Goal: Transaction & Acquisition: Purchase product/service

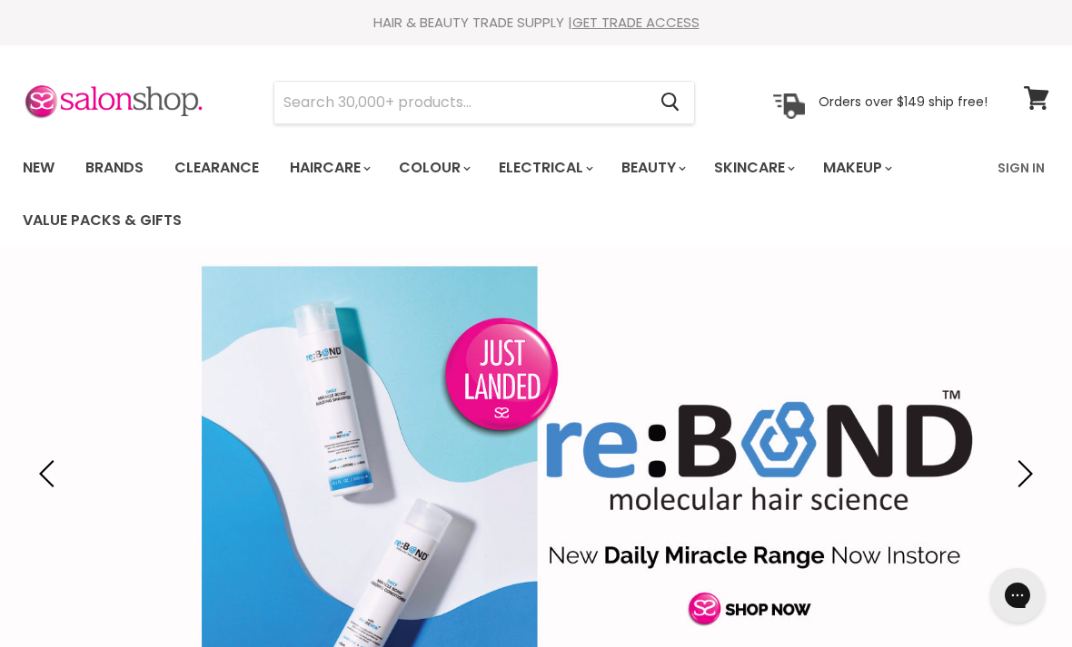
click at [114, 161] on link "Brands" at bounding box center [114, 168] width 85 height 38
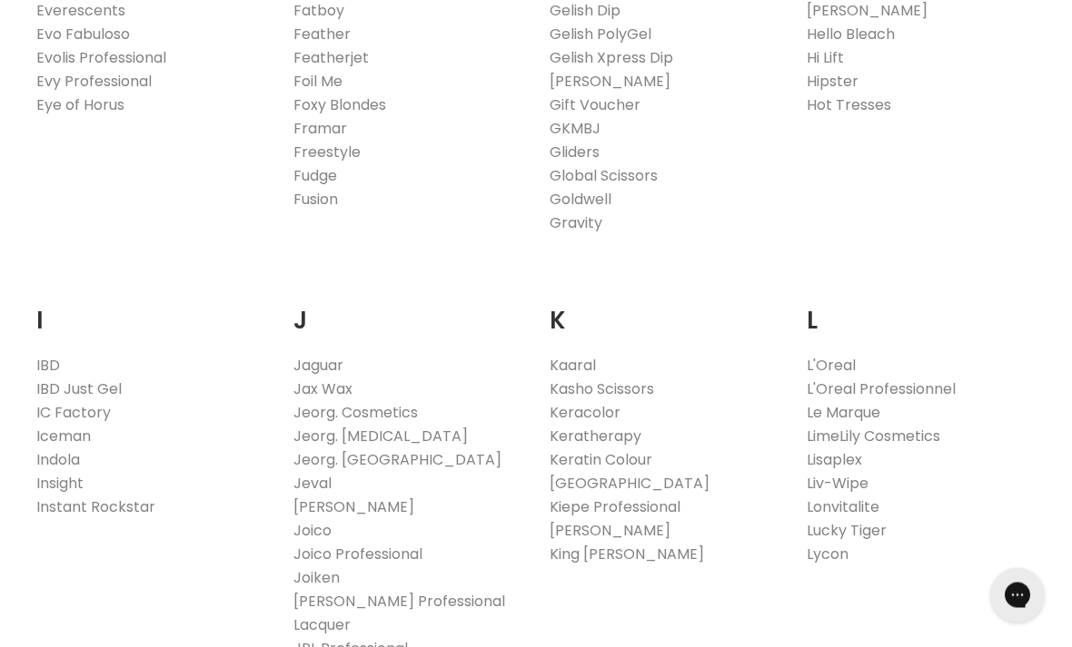
scroll to position [1371, 0]
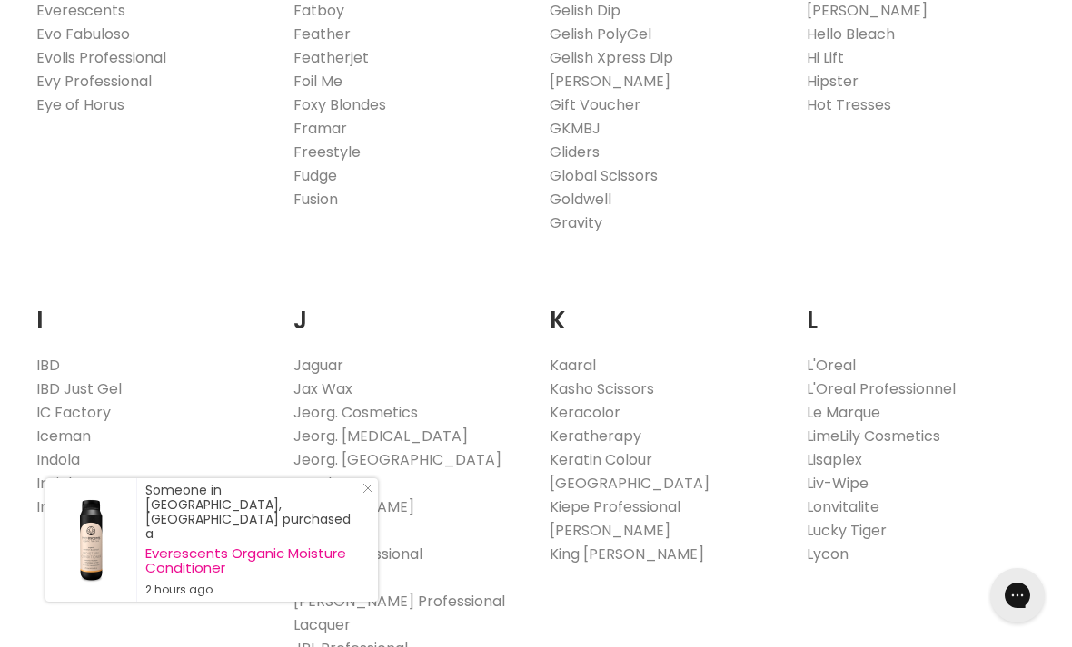
click at [606, 479] on link "[GEOGRAPHIC_DATA]" at bounding box center [629, 483] width 160 height 21
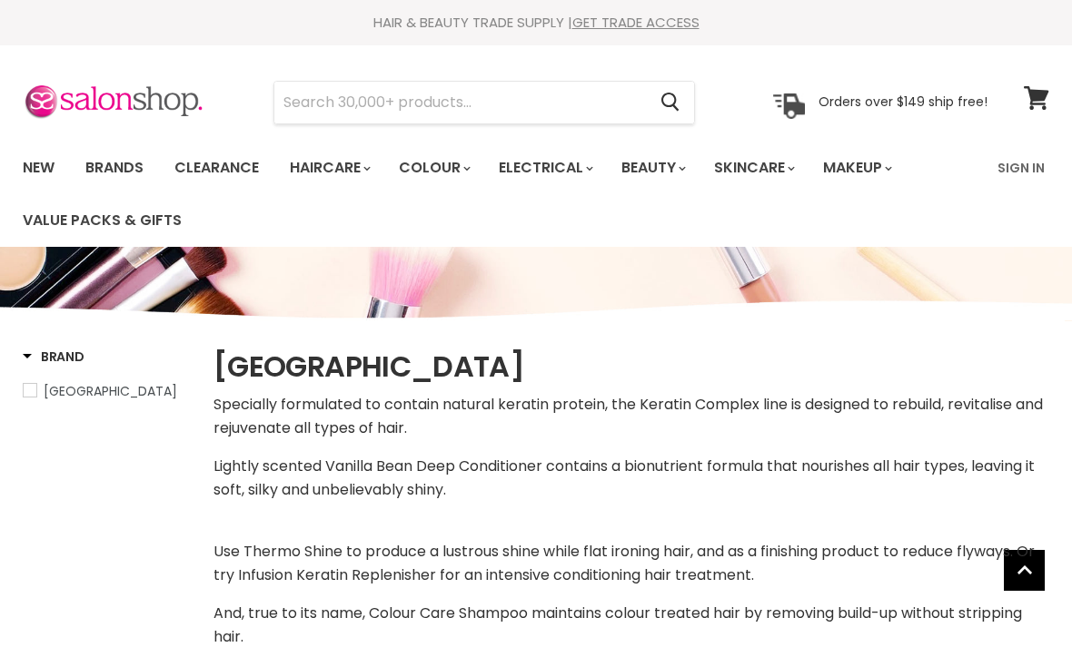
select select "manual"
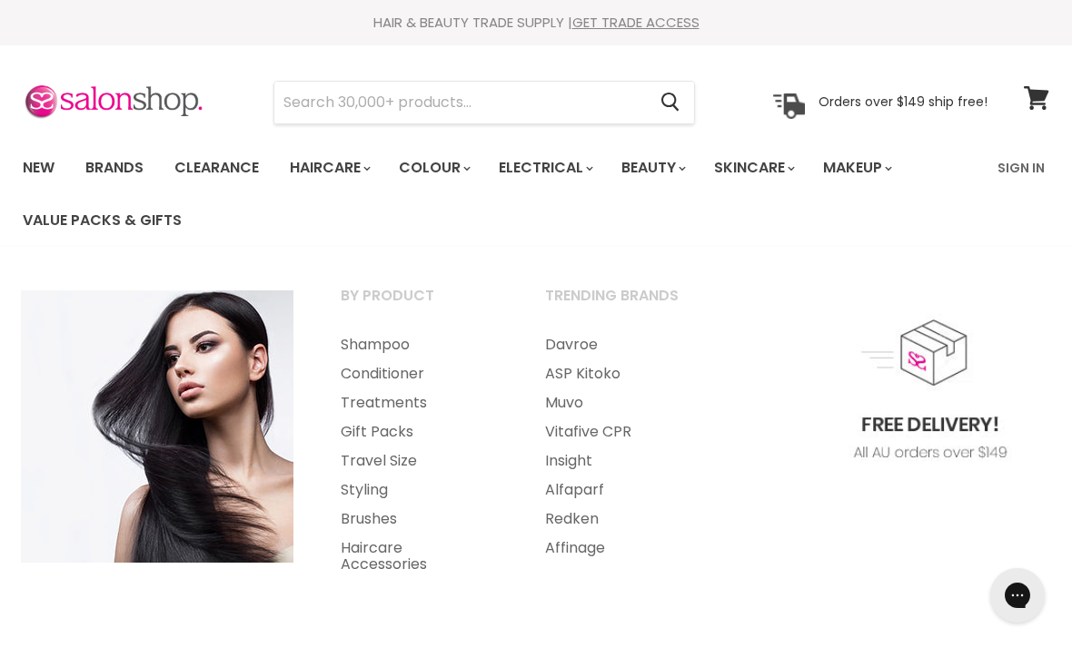
click at [391, 343] on link "Shampoo" at bounding box center [418, 345] width 201 height 29
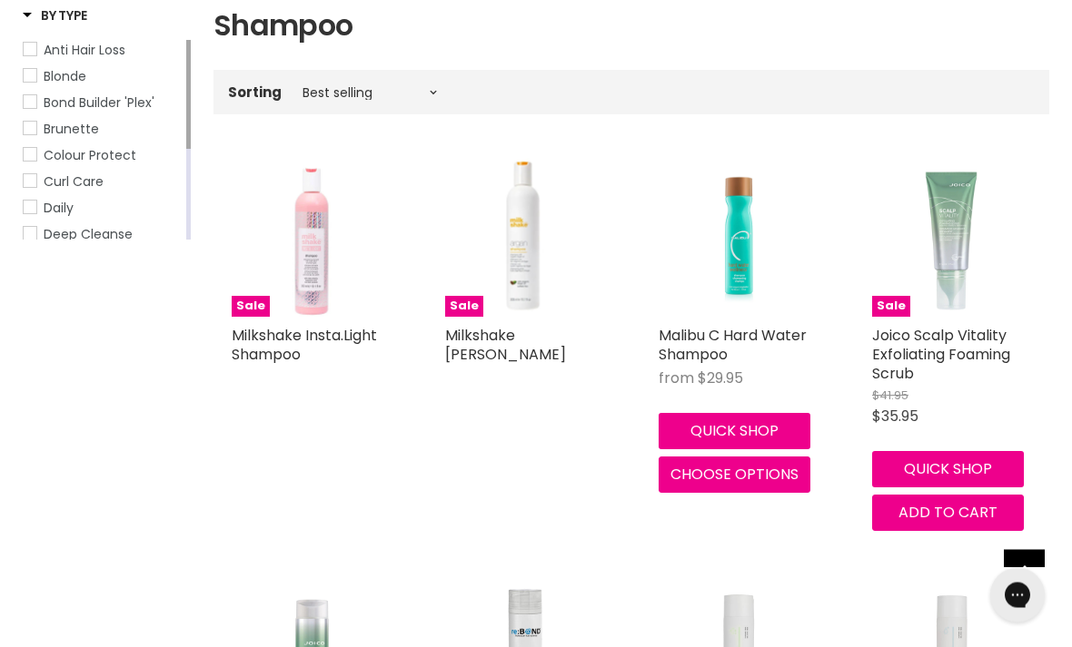
scroll to position [341, 0]
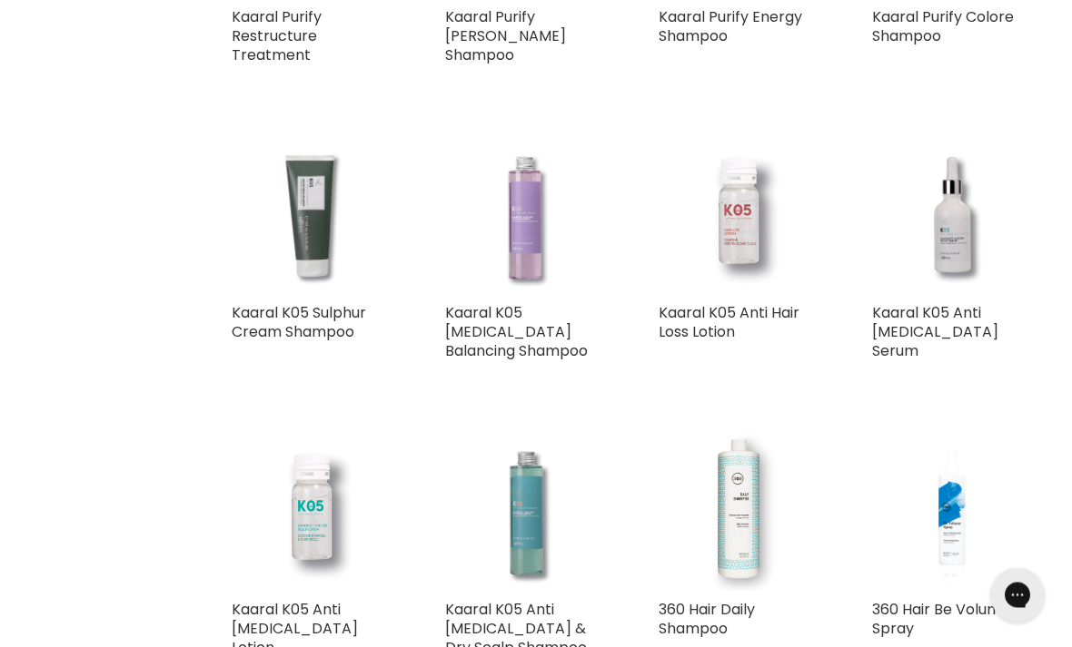
scroll to position [8262, 0]
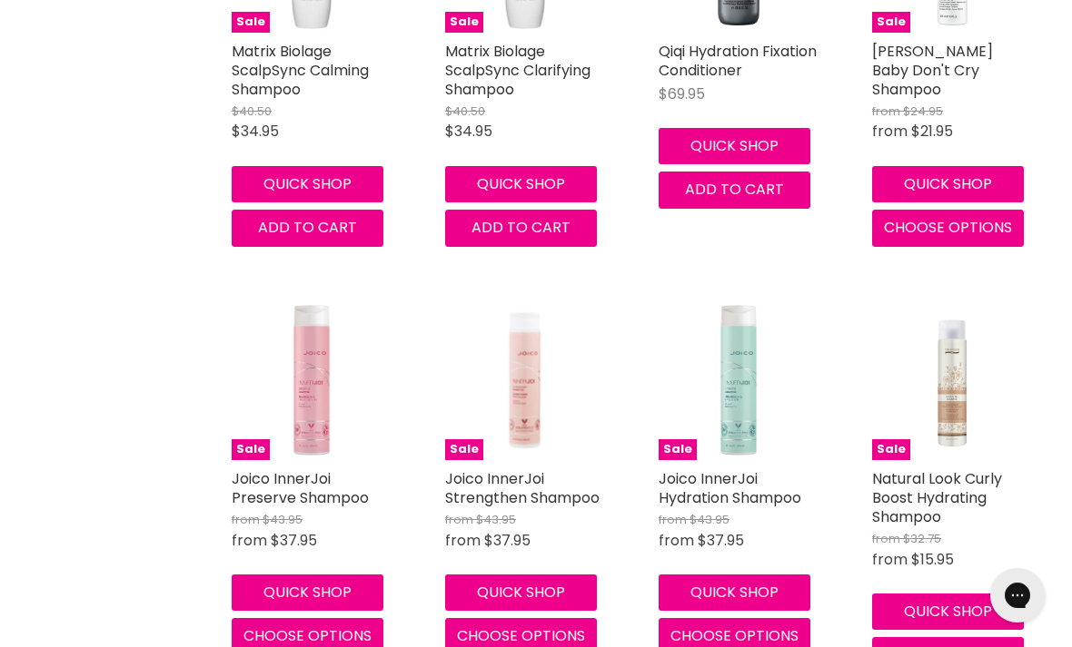
scroll to position [13658, 0]
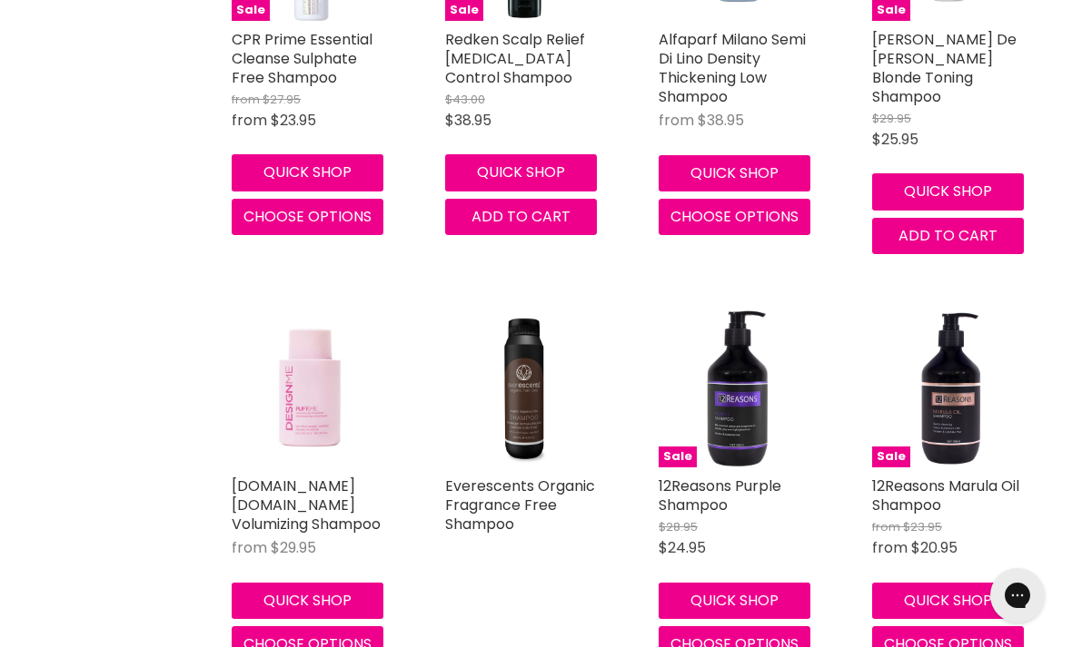
scroll to position [15839, 0]
click at [321, 627] on button "Choose options" at bounding box center [308, 645] width 152 height 36
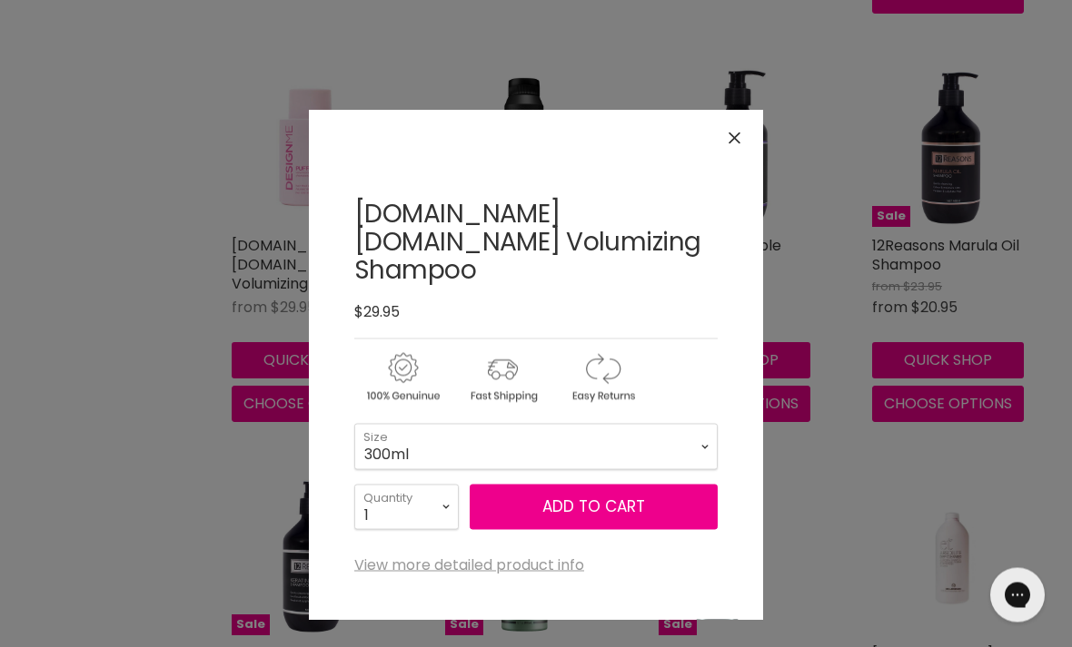
scroll to position [16087, 0]
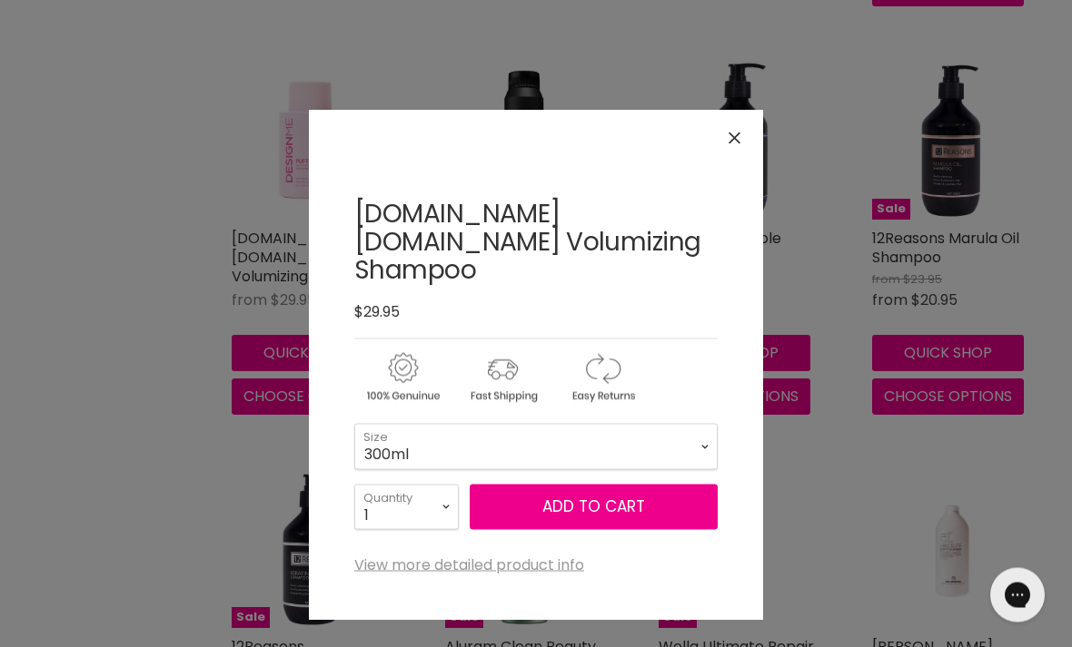
click at [746, 137] on button "Close" at bounding box center [734, 138] width 39 height 39
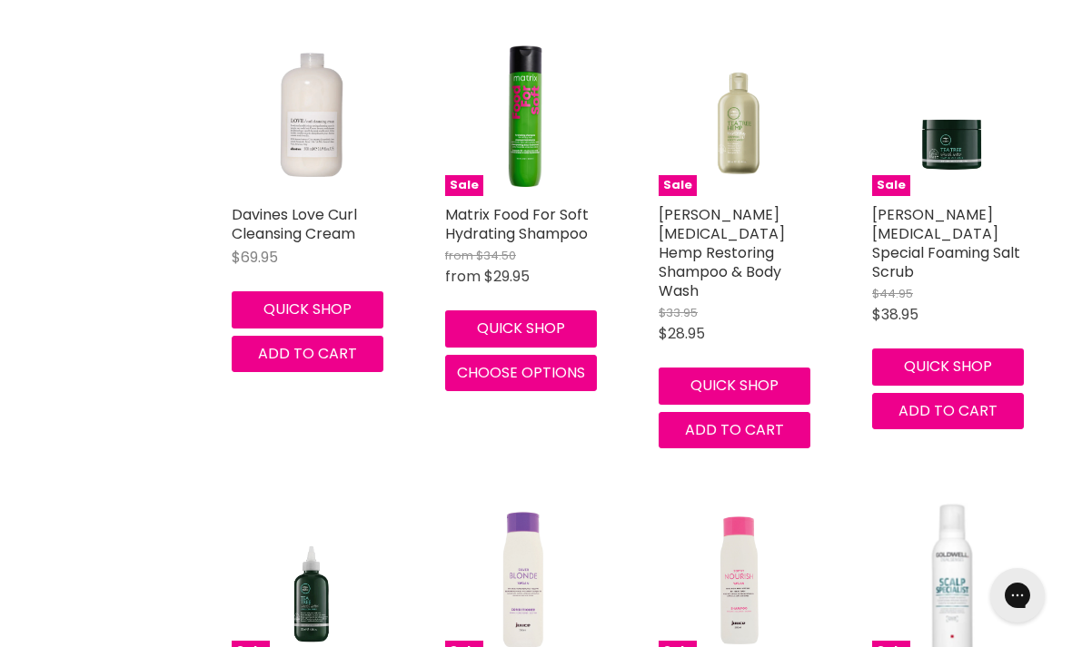
scroll to position [18718, 0]
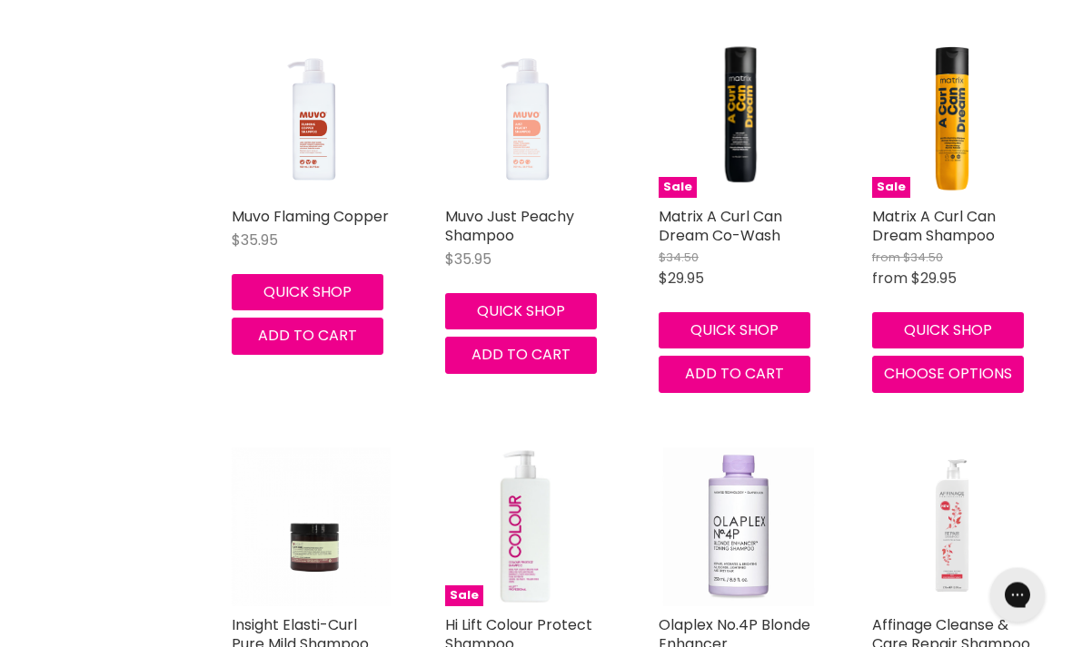
scroll to position [28299, 0]
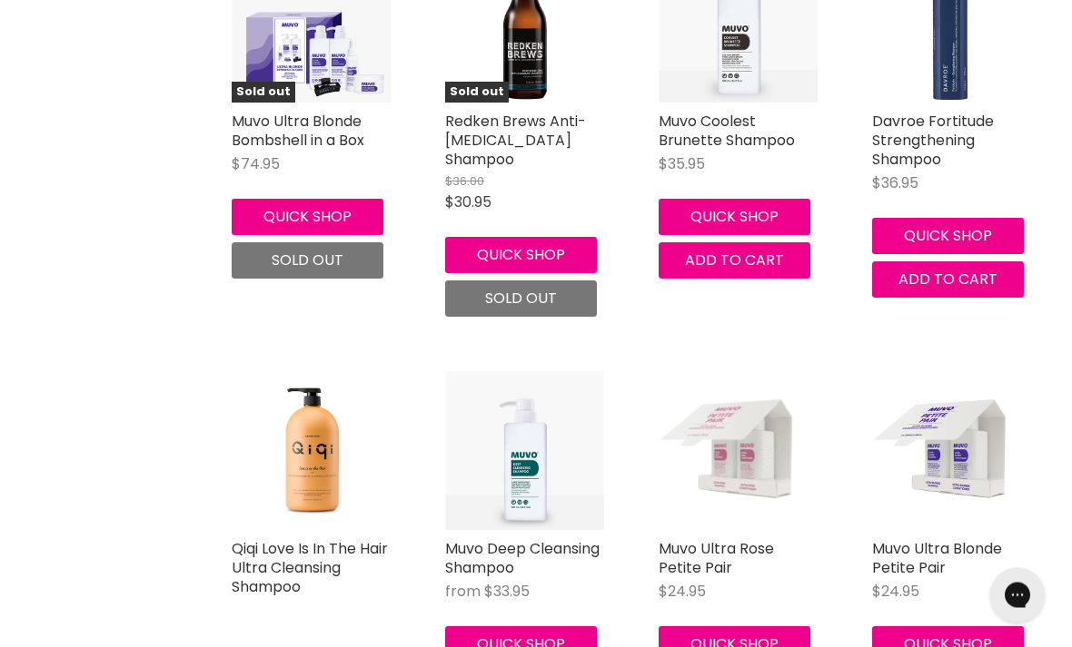
scroll to position [30035, 0]
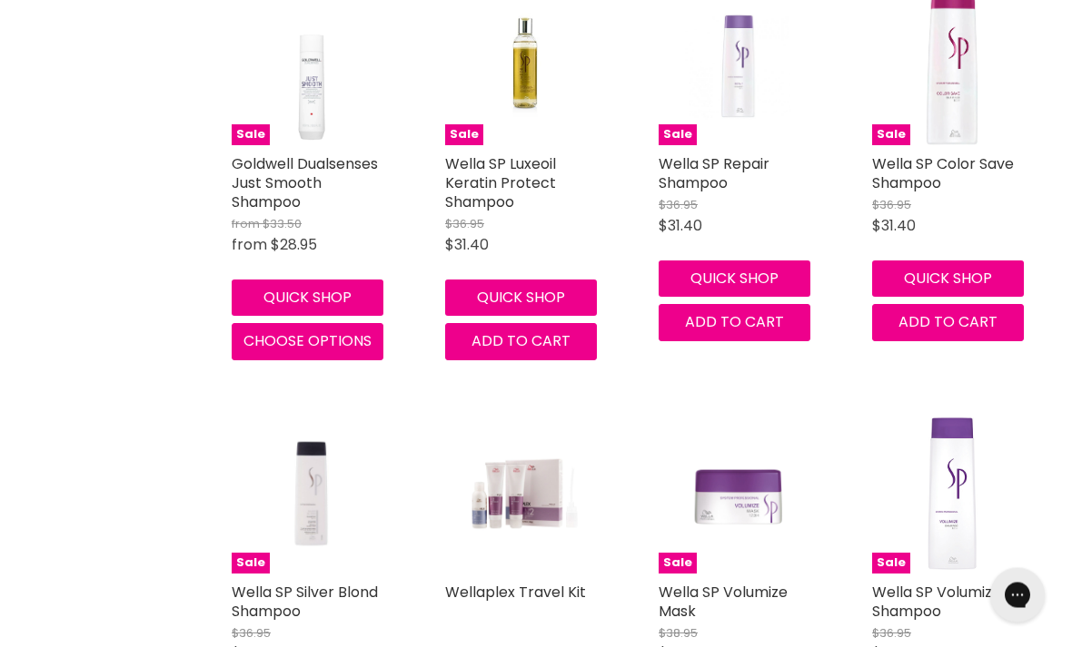
scroll to position [42499, 0]
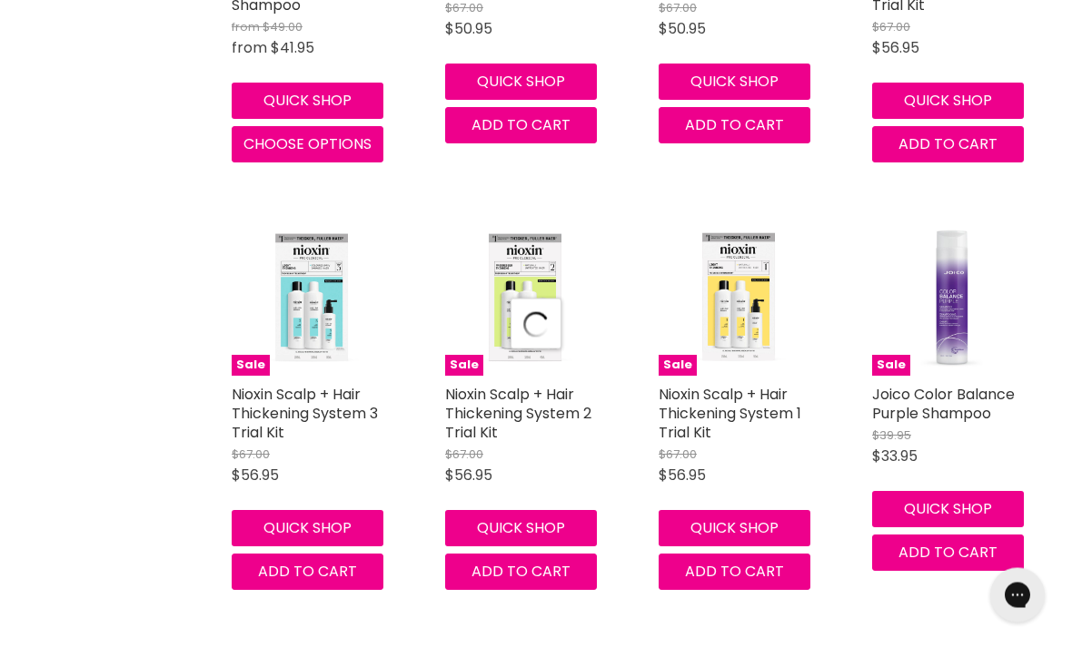
scroll to position [49712, 0]
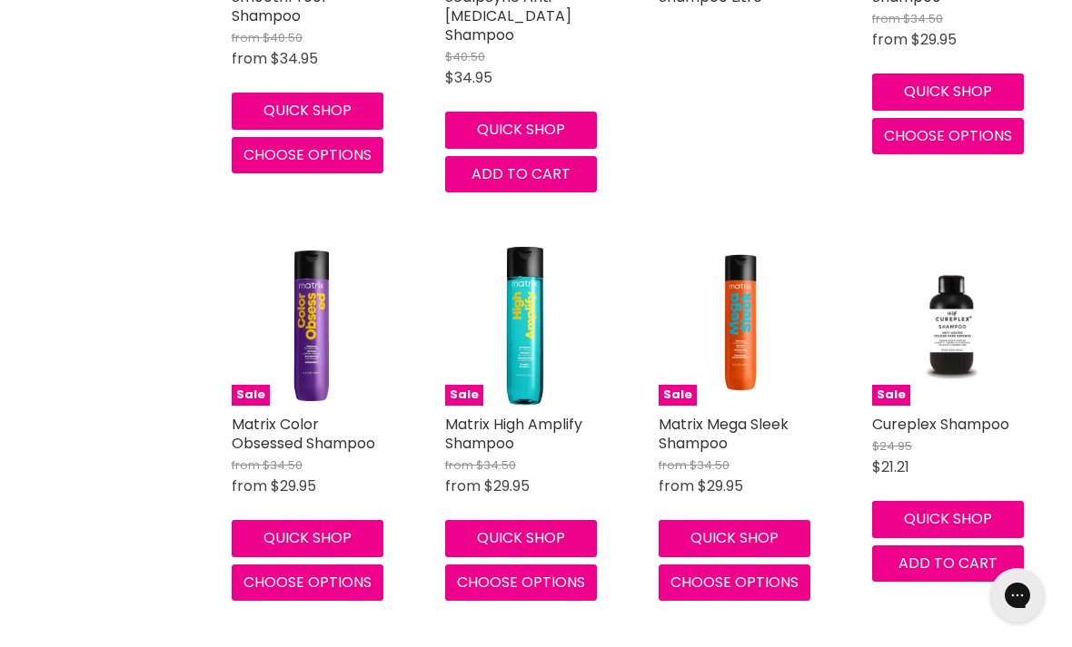
scroll to position [54780, 0]
